Goal: Go to known website: Access a specific website the user already knows

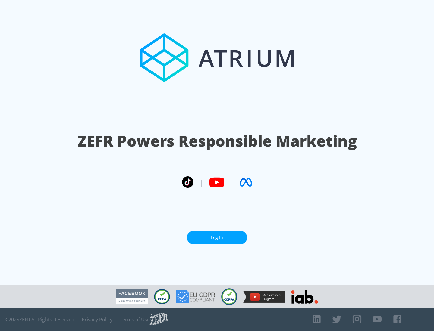
click at [217, 238] on link "Log In" at bounding box center [217, 238] width 60 height 14
